Goal: Download file/media

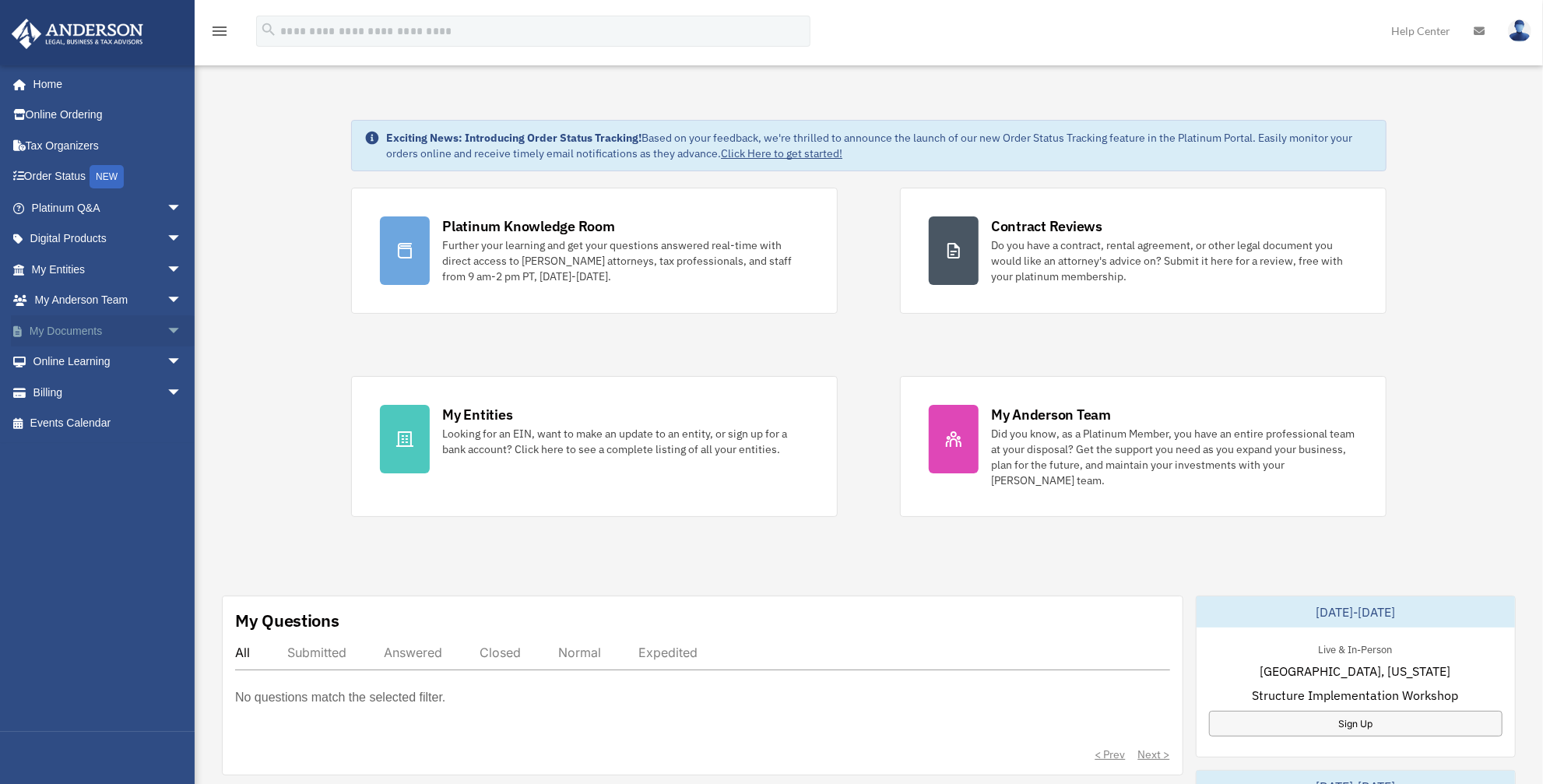
click at [67, 328] on link "My Documents arrow_drop_down" at bounding box center [109, 330] width 195 height 31
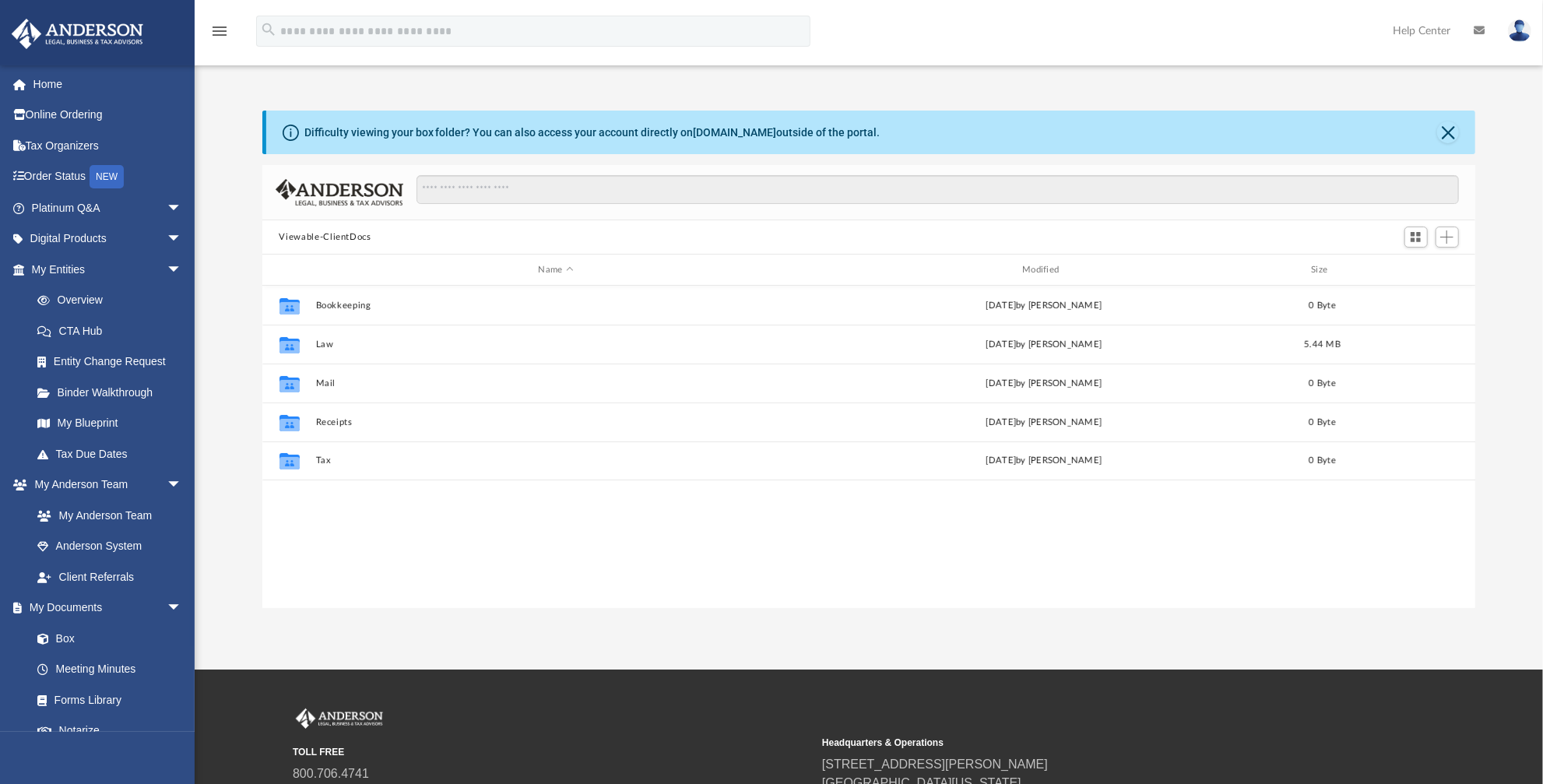
scroll to position [343, 1203]
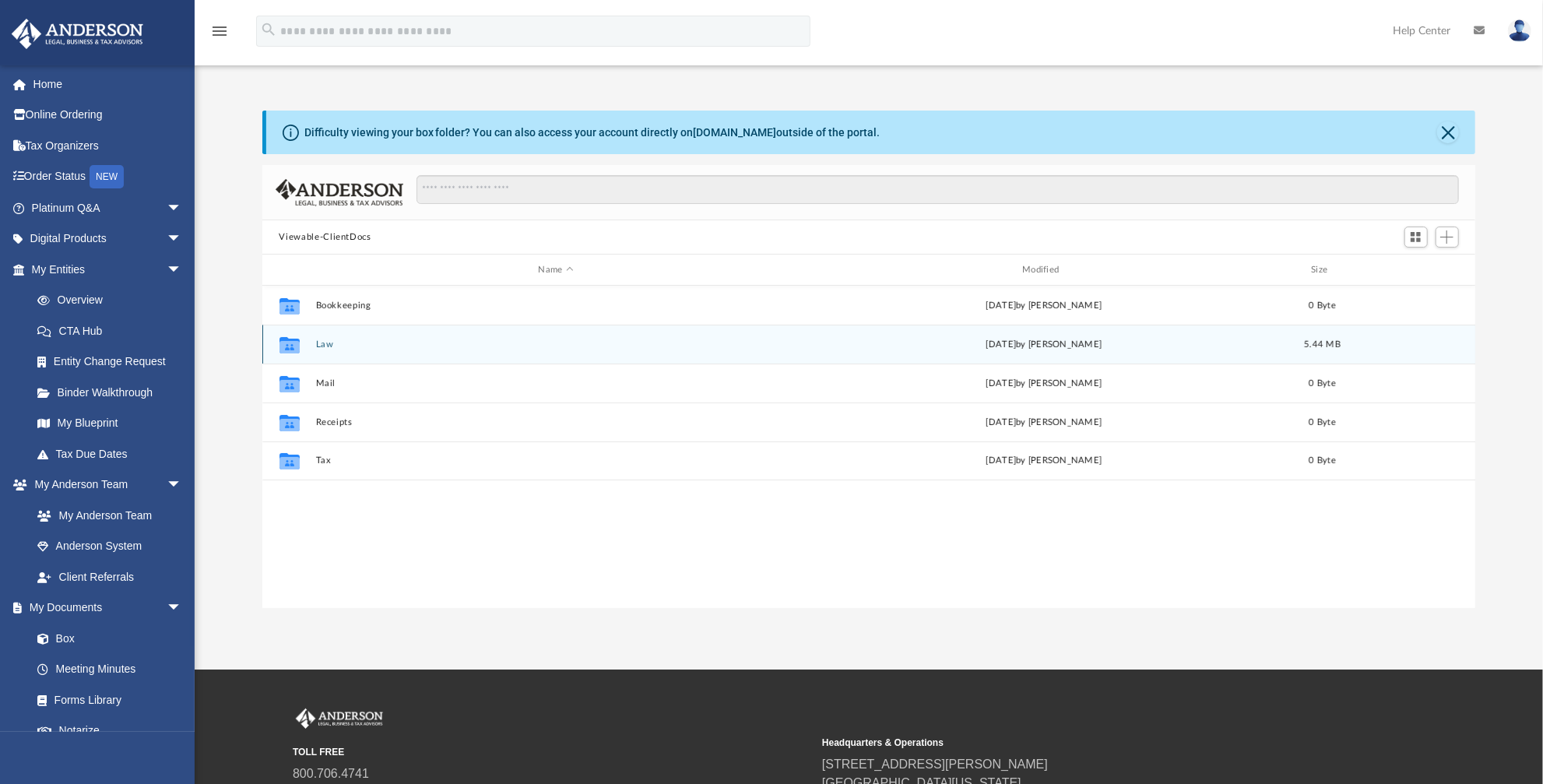
click at [313, 344] on div "Collaborated Folder Law Thu Oct 2 2025 by Ashley Sevy 5.44 MB" at bounding box center [868, 344] width 1214 height 39
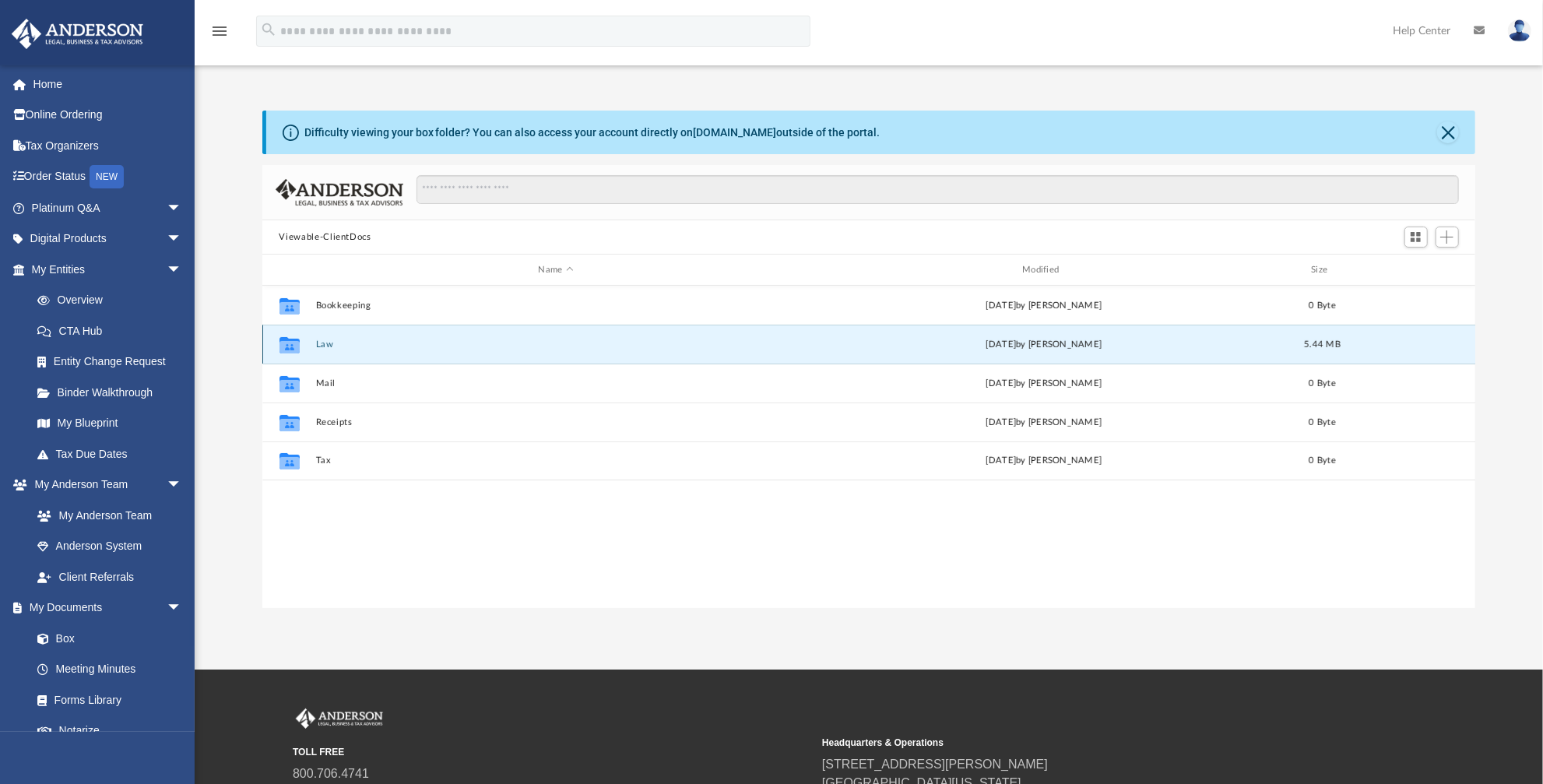
click at [326, 341] on button "Law" at bounding box center [556, 344] width 481 height 10
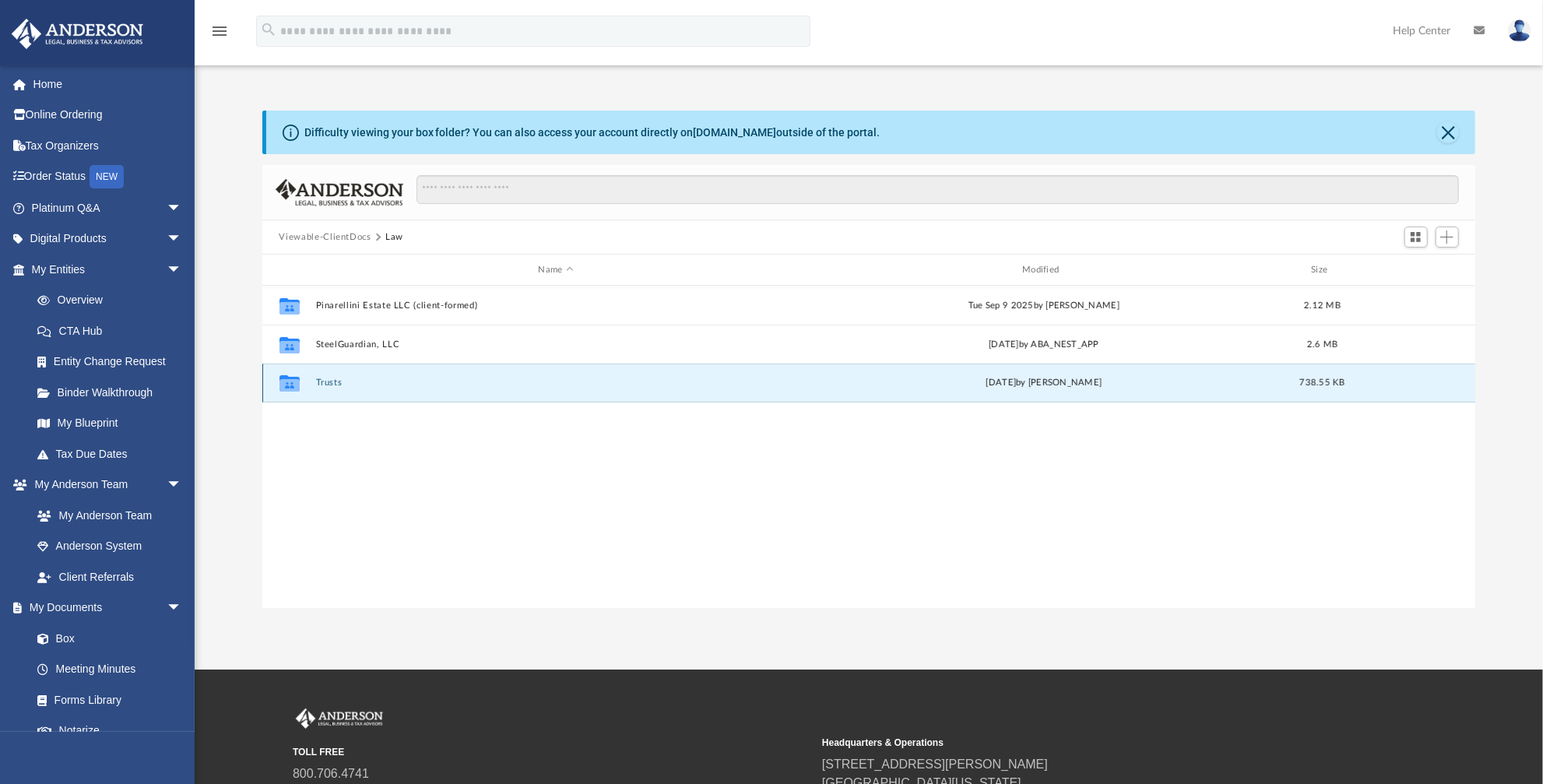
click at [323, 381] on button "Trusts" at bounding box center [556, 383] width 481 height 10
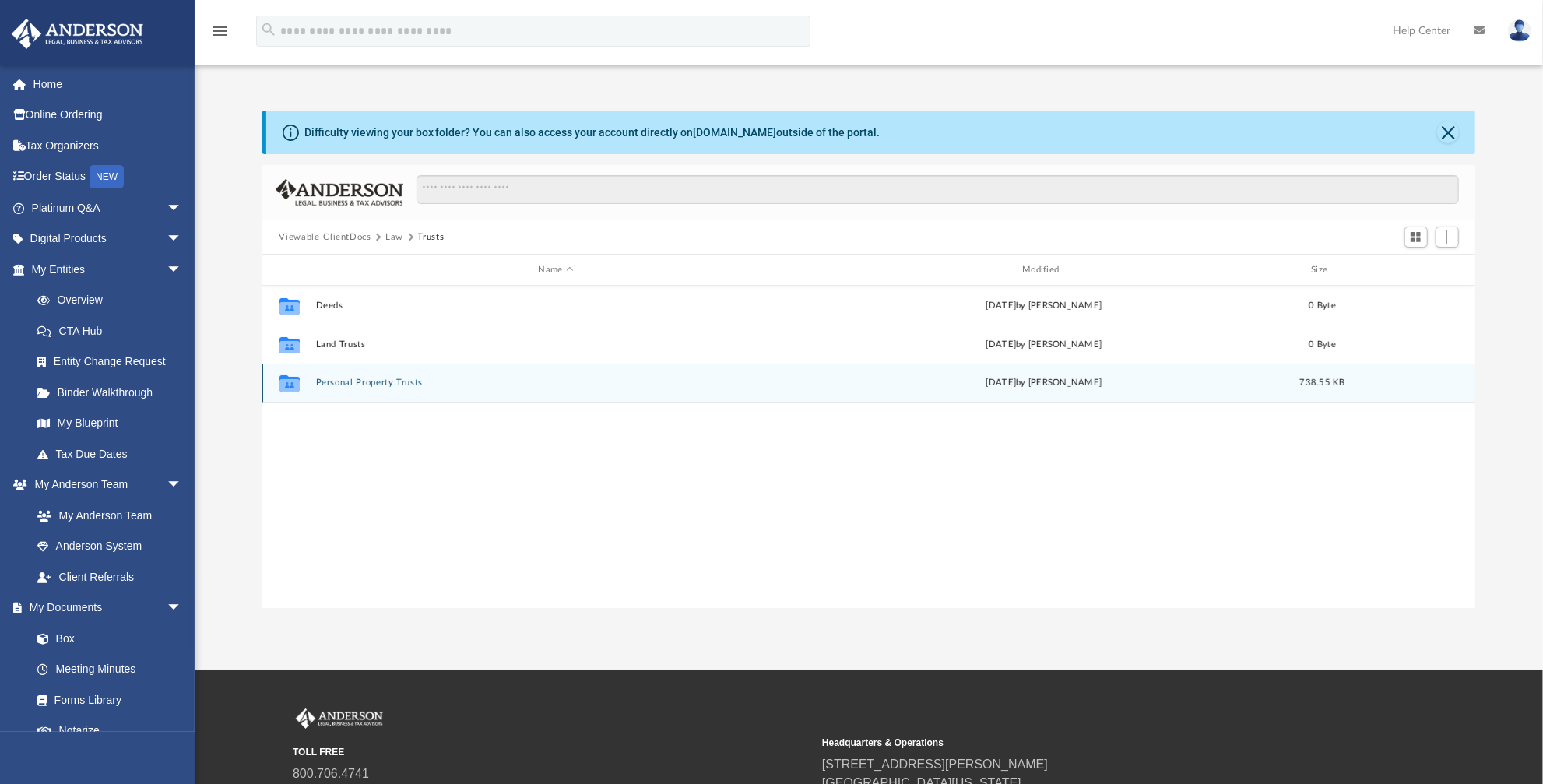
click at [347, 383] on button "Personal Property Trusts" at bounding box center [556, 383] width 481 height 10
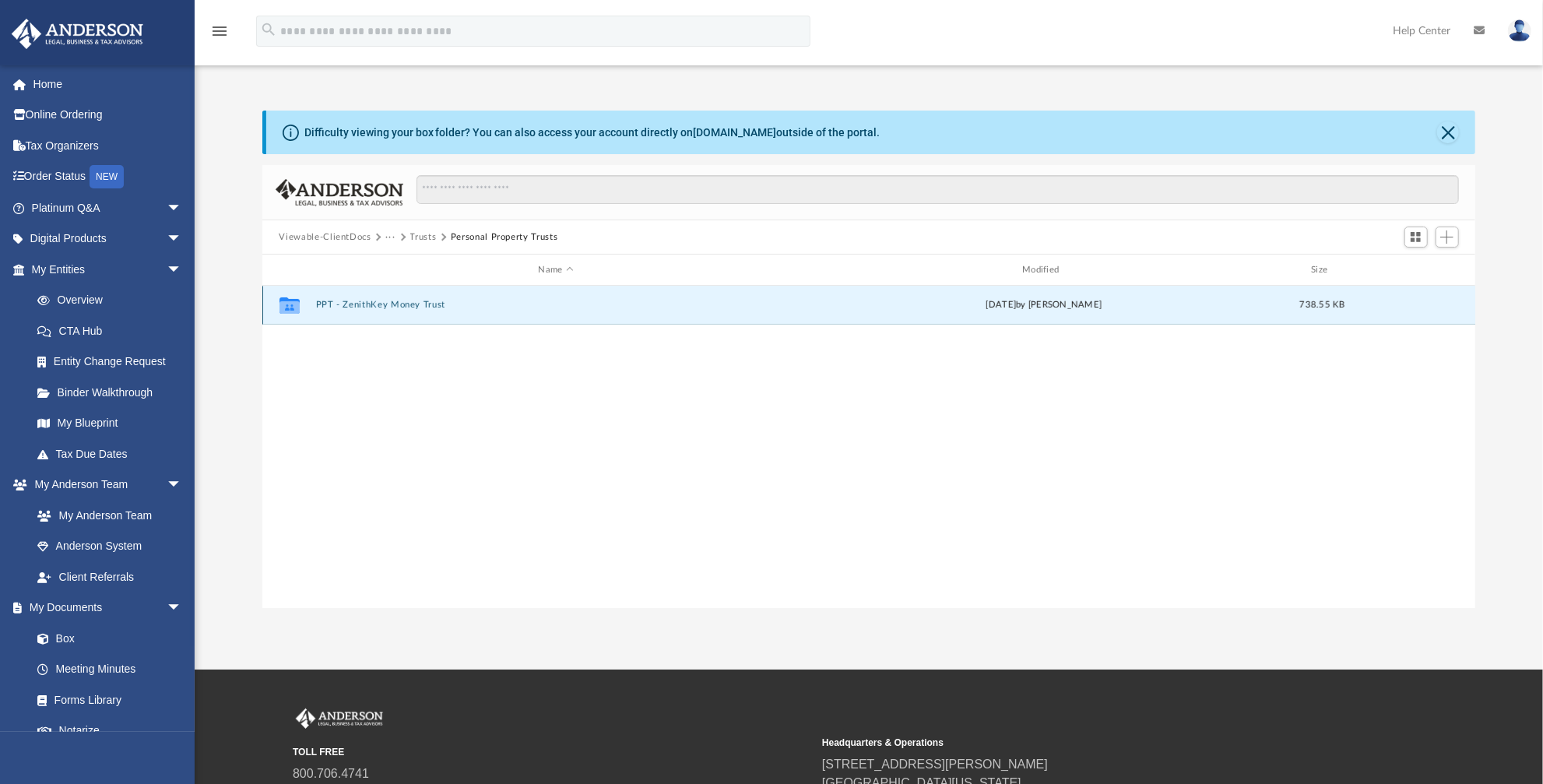
click at [392, 308] on button "PPT - ZenithKey Money Trust" at bounding box center [556, 304] width 481 height 10
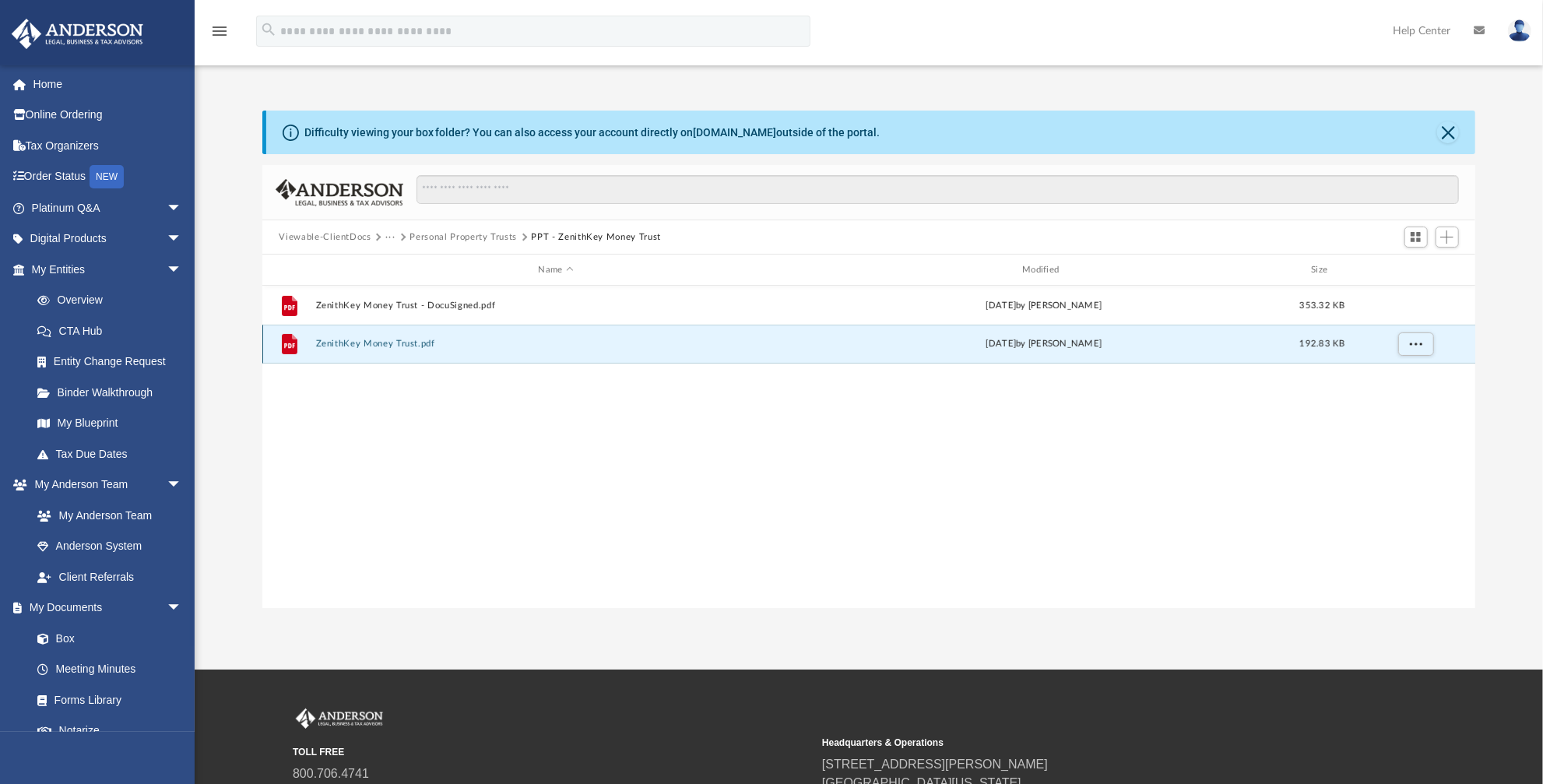
click at [410, 347] on button "ZenithKey Money Trust.pdf" at bounding box center [556, 343] width 481 height 10
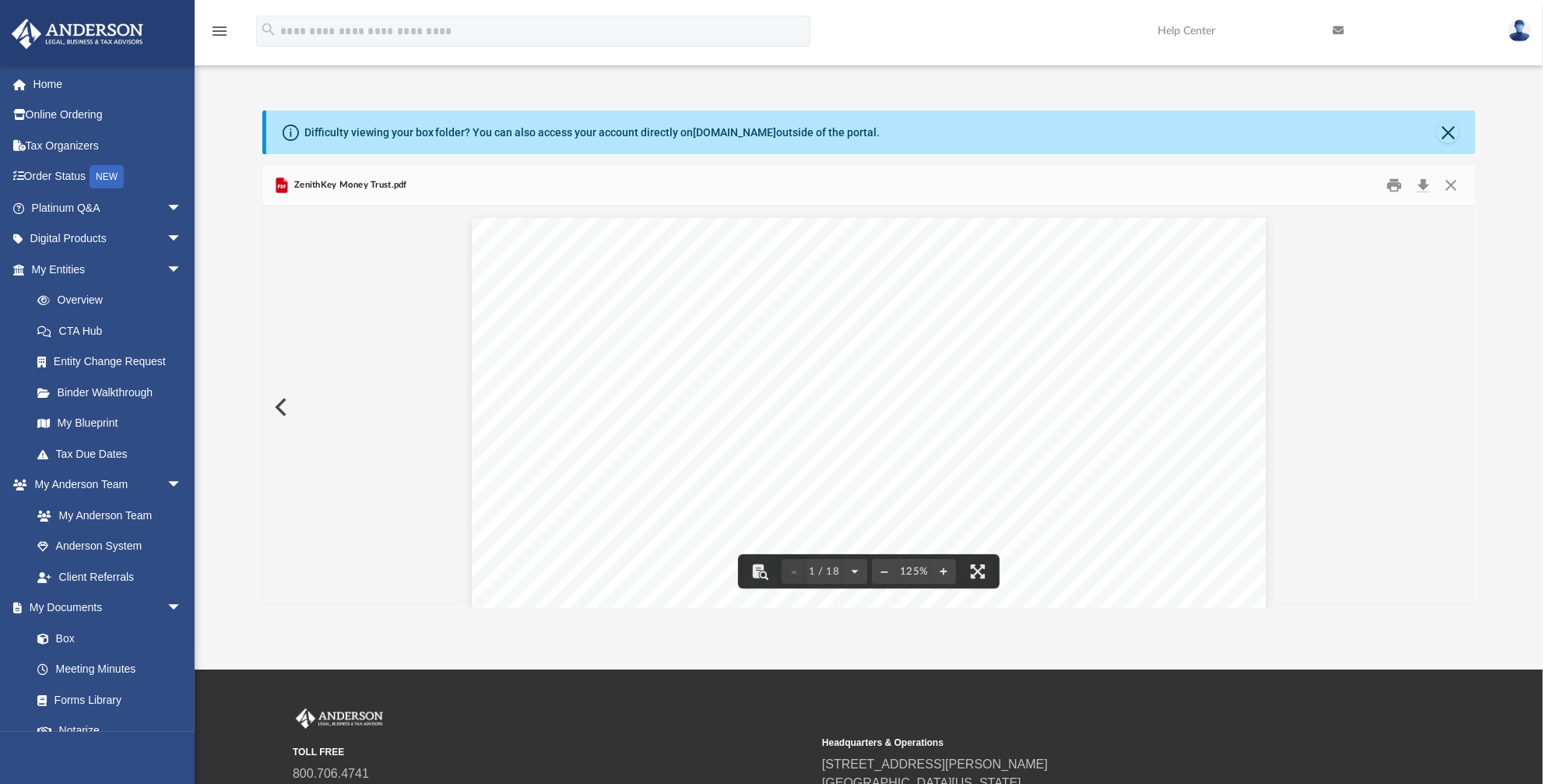
scroll to position [141, 0]
click at [281, 413] on button "Preview" at bounding box center [279, 407] width 35 height 44
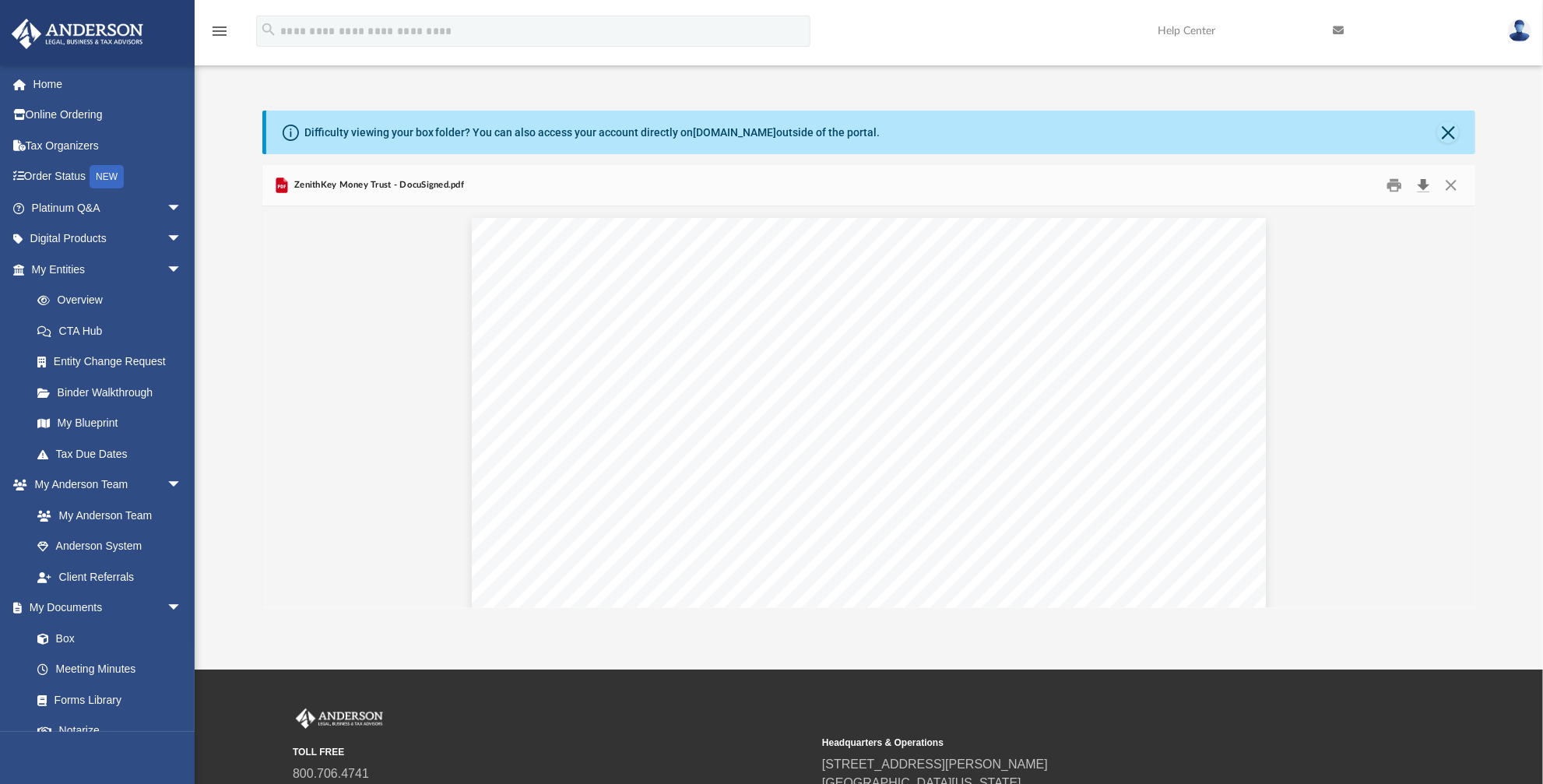
click at [1431, 183] on button "Download" at bounding box center [1424, 186] width 28 height 24
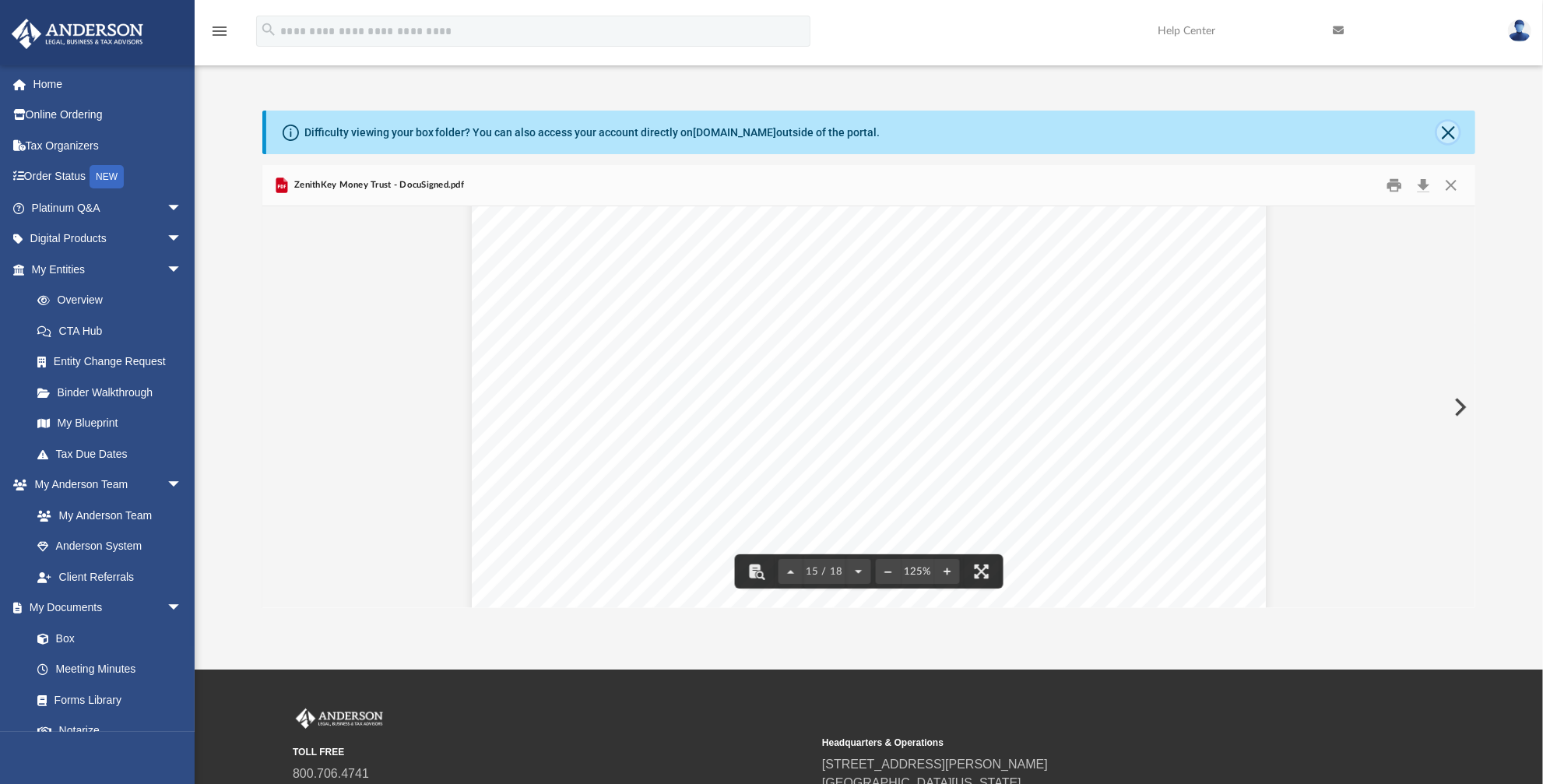
click at [1450, 129] on button "Close" at bounding box center [1448, 132] width 22 height 22
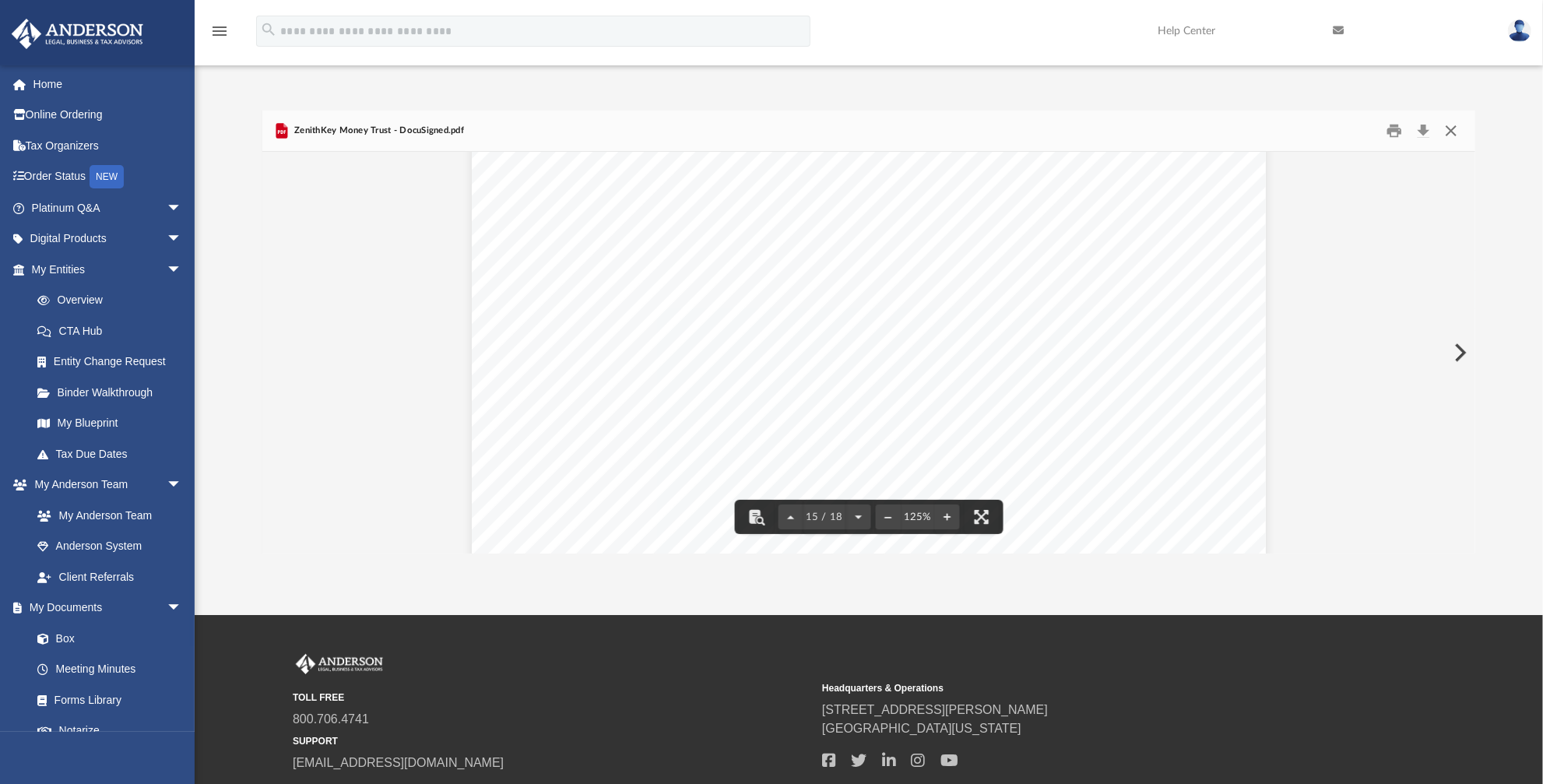
click at [1450, 131] on button "Close" at bounding box center [1451, 131] width 28 height 24
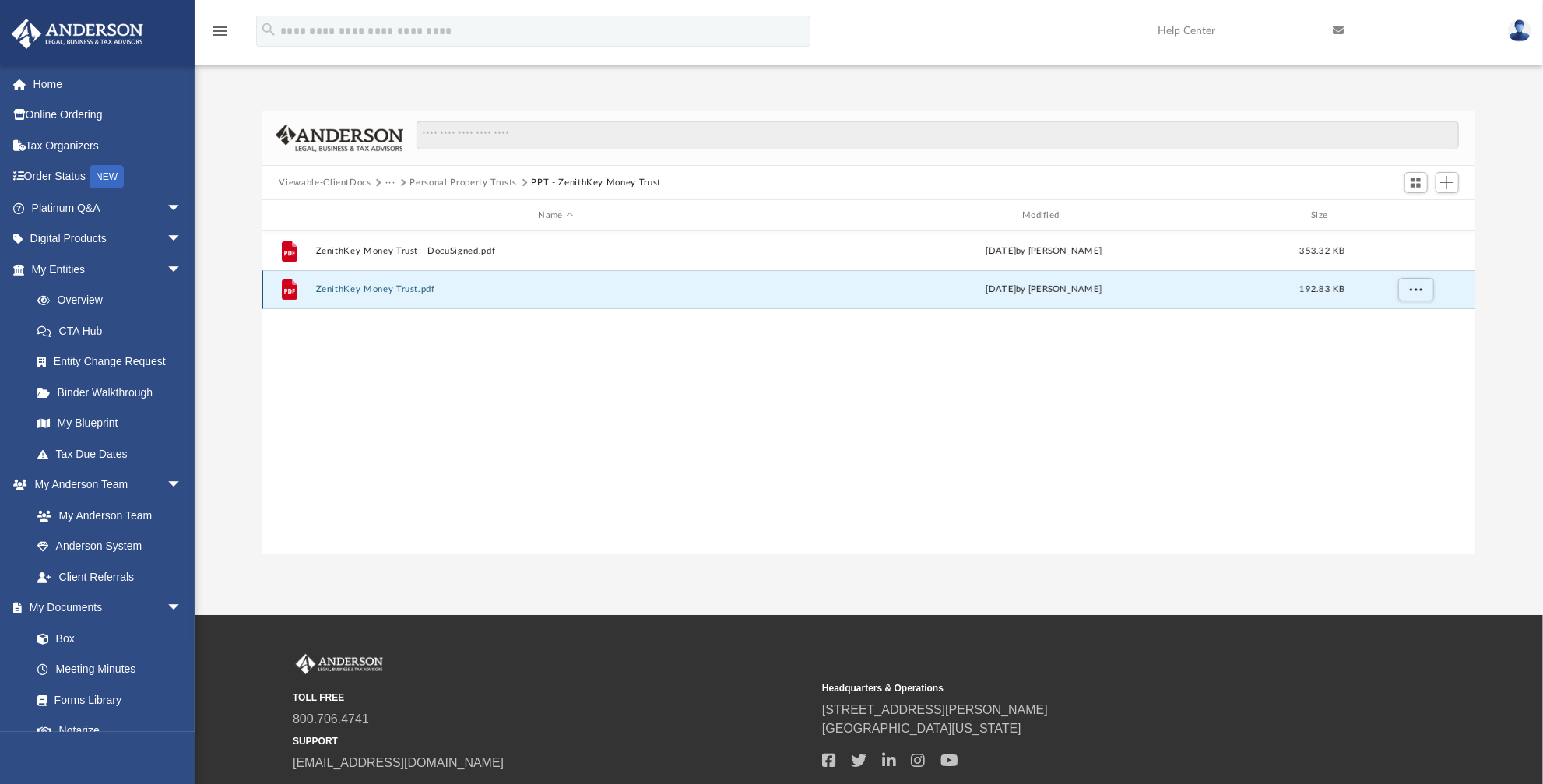
click at [401, 288] on button "ZenithKey Money Trust.pdf" at bounding box center [556, 289] width 481 height 10
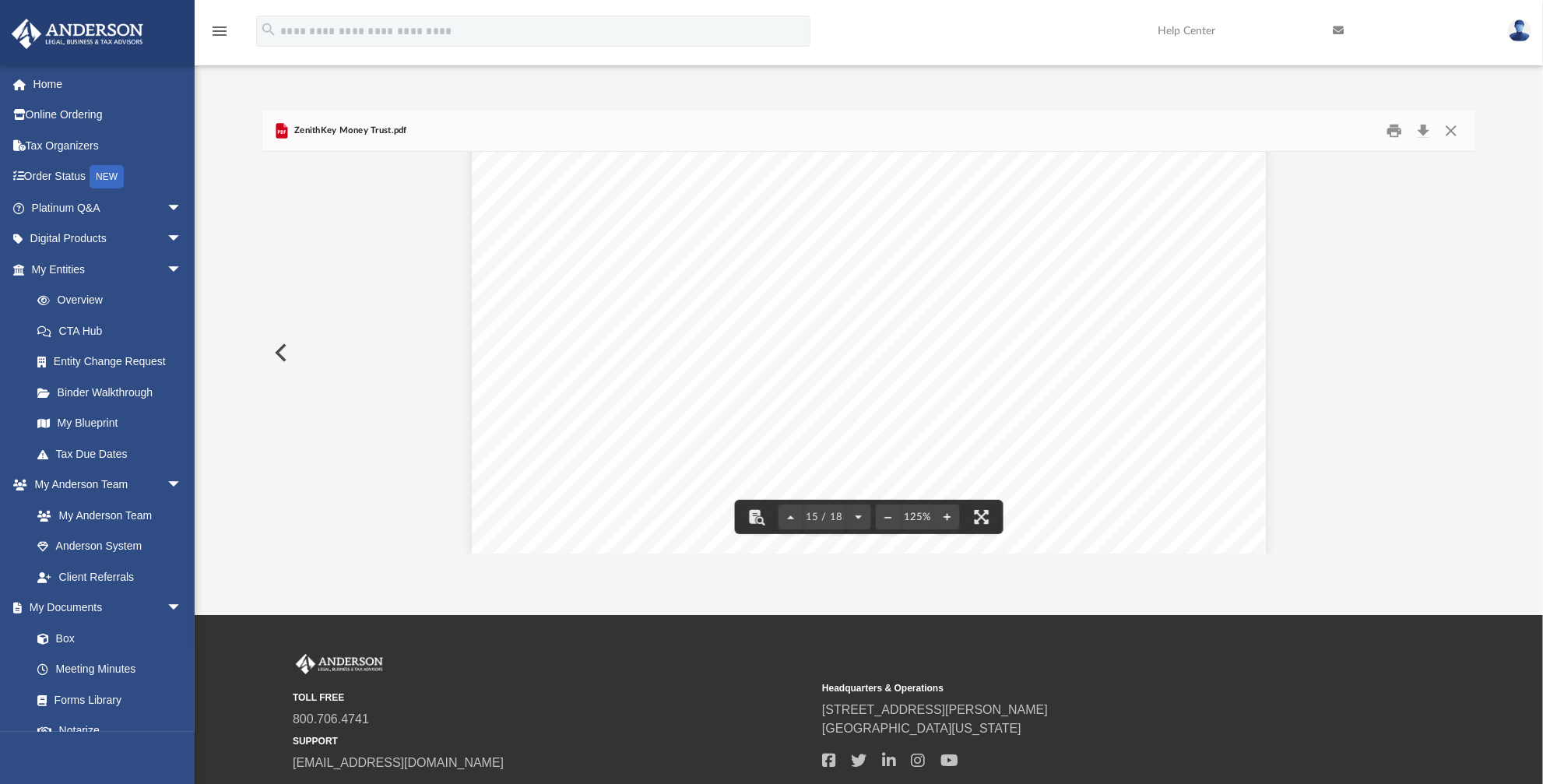
scroll to position [15144, 0]
click at [1426, 132] on button "Download" at bounding box center [1424, 131] width 28 height 24
click at [275, 348] on button "Preview" at bounding box center [279, 353] width 35 height 44
click at [1450, 129] on button "Close" at bounding box center [1451, 131] width 28 height 24
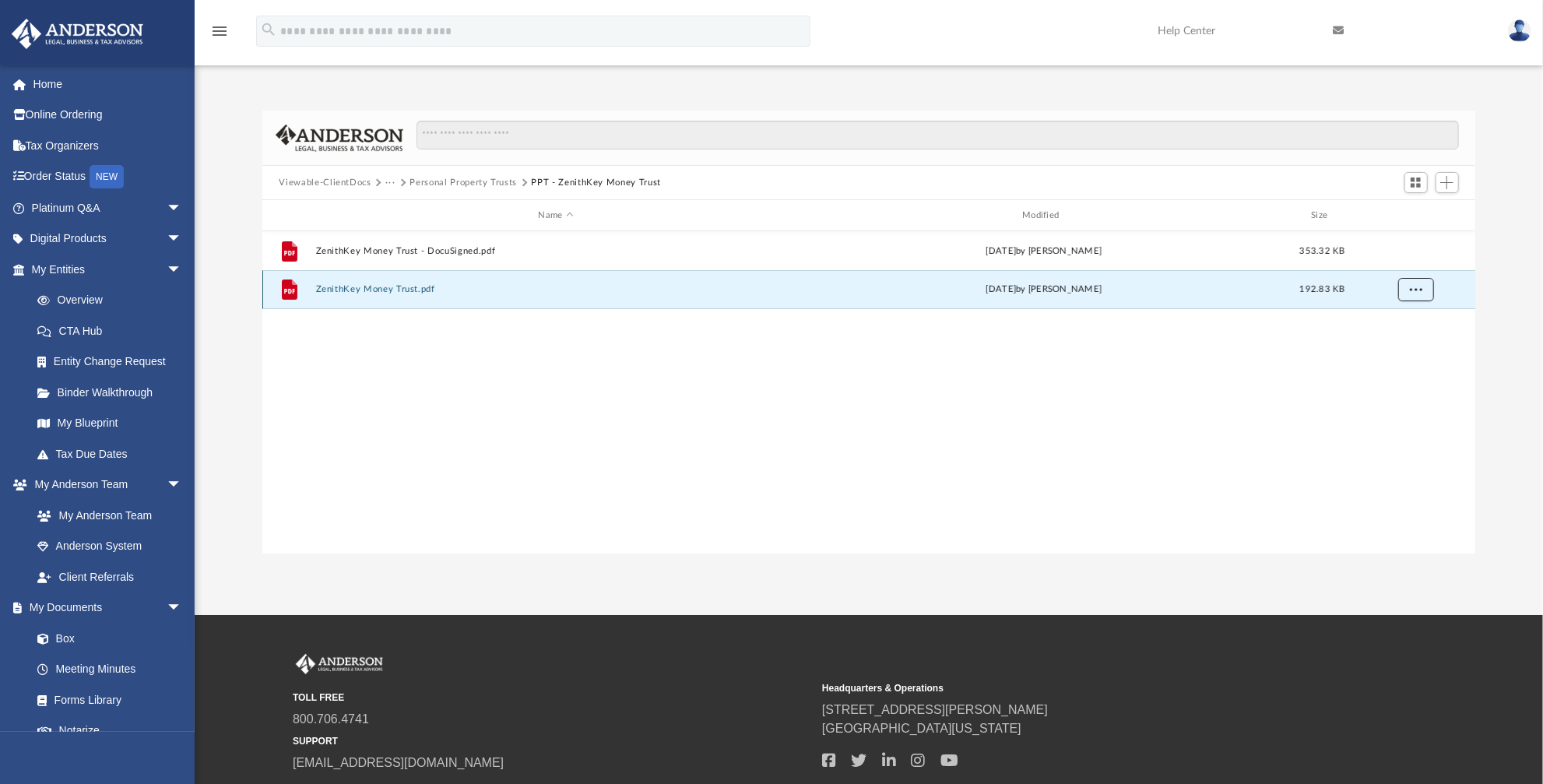
click at [1413, 290] on span "More options" at bounding box center [1415, 289] width 12 height 8
click at [1277, 373] on div "File ZenithKey Money Trust - DocuSigned.pdf Thu Oct 2 2025 by Ashley Sevy 353.3…" at bounding box center [868, 392] width 1214 height 323
click at [418, 287] on button "ZenithKey Money Trust.pdf" at bounding box center [556, 289] width 481 height 10
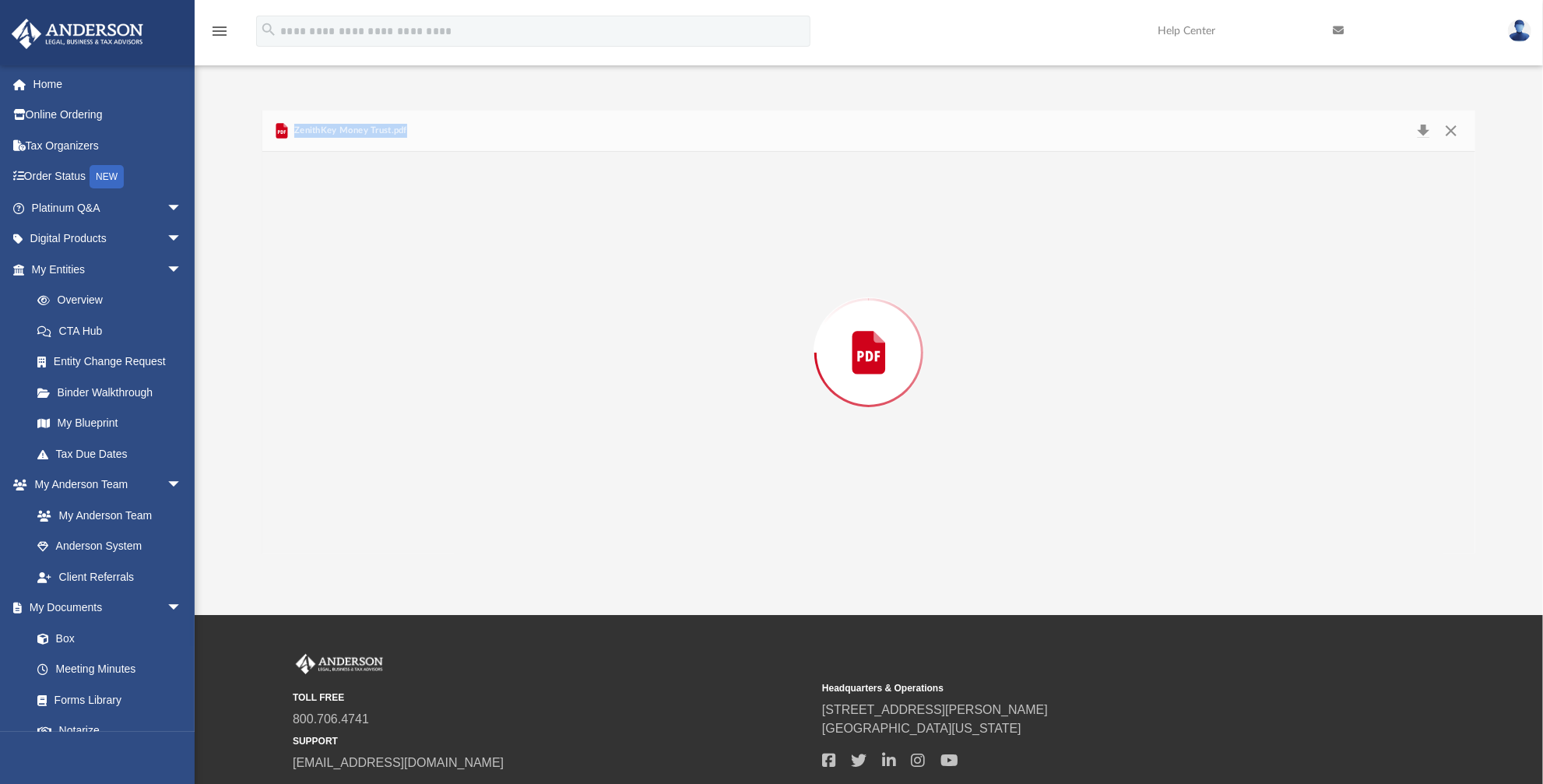
click at [418, 287] on div "Preview" at bounding box center [868, 352] width 1214 height 401
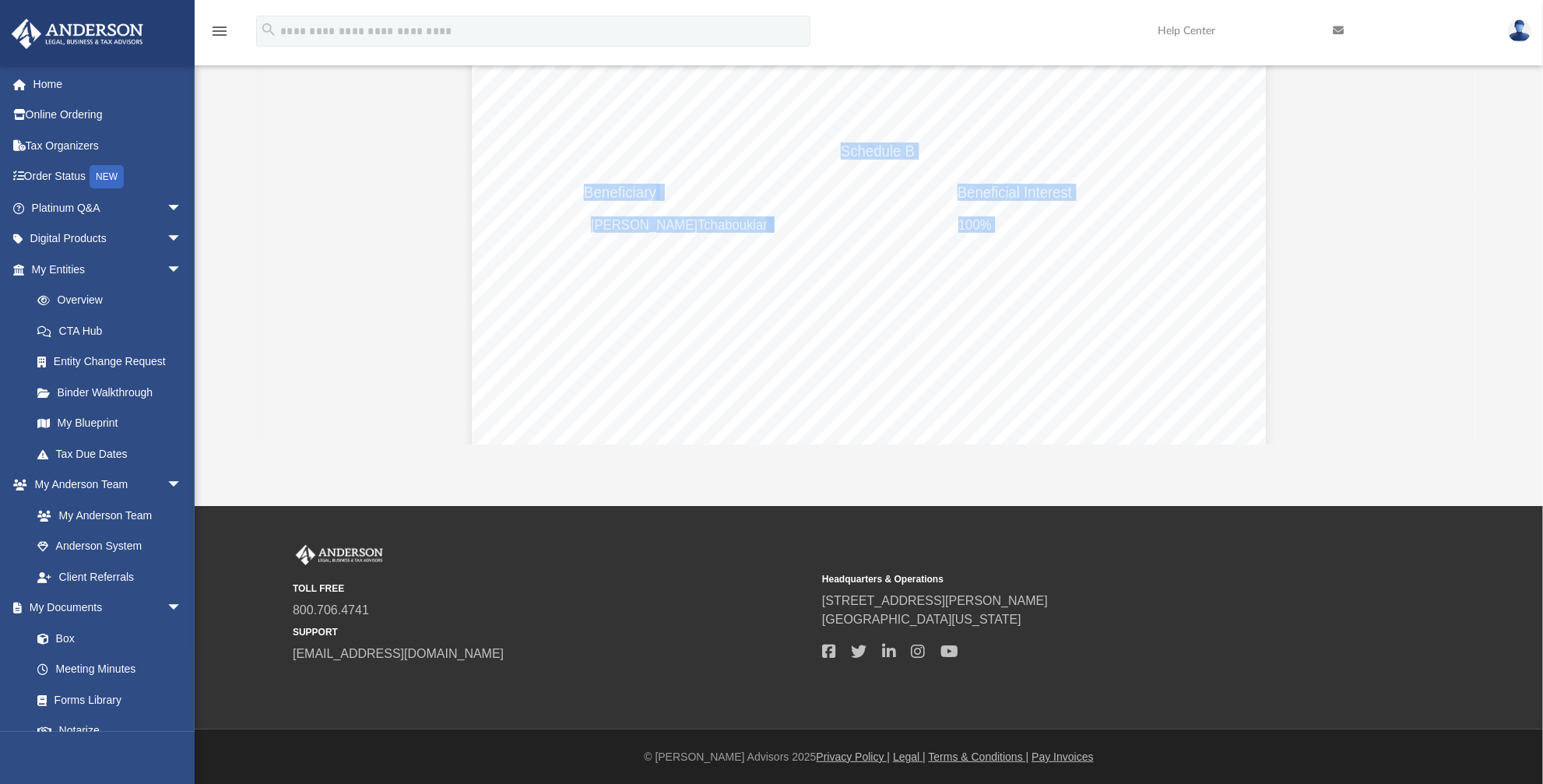
scroll to position [16816, 0]
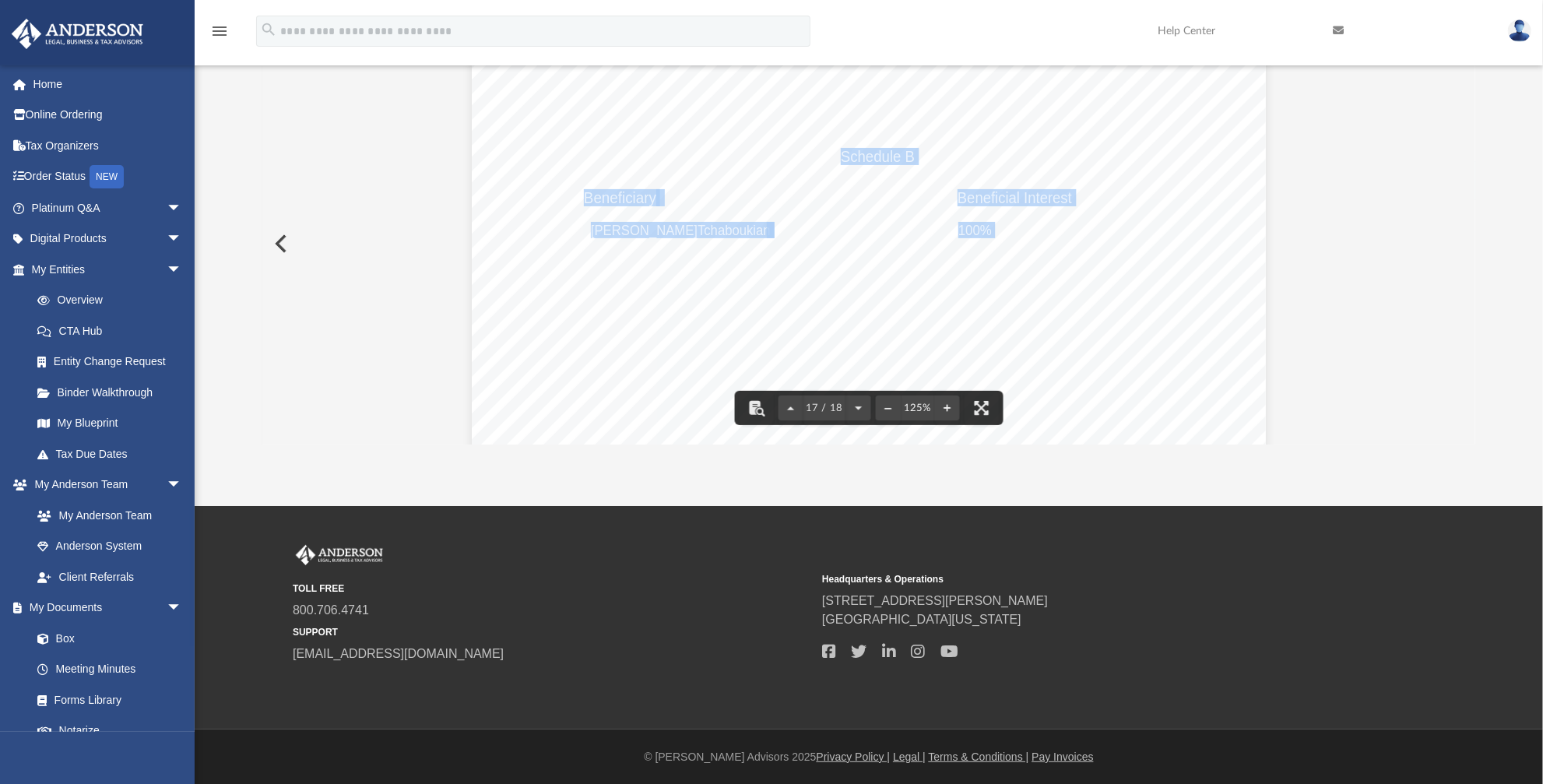
click at [1518, 28] on img at bounding box center [1520, 31] width 23 height 22
click at [1260, 138] on link "Logout" at bounding box center [1286, 136] width 155 height 32
